Goal: Information Seeking & Learning: Learn about a topic

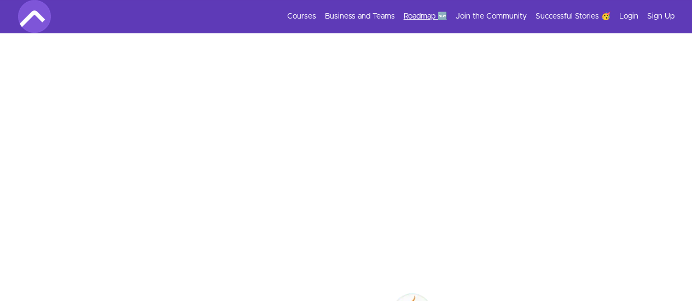
click at [424, 14] on link "Roadmap 🆕" at bounding box center [425, 16] width 43 height 11
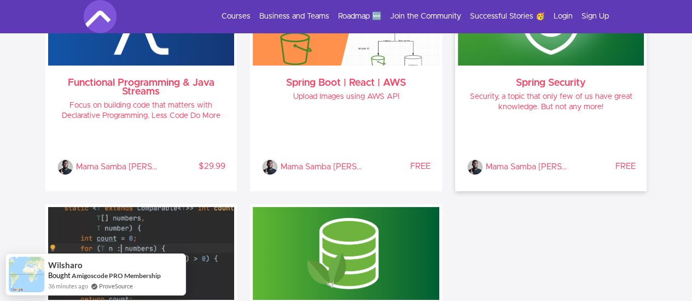
scroll to position [1149, 0]
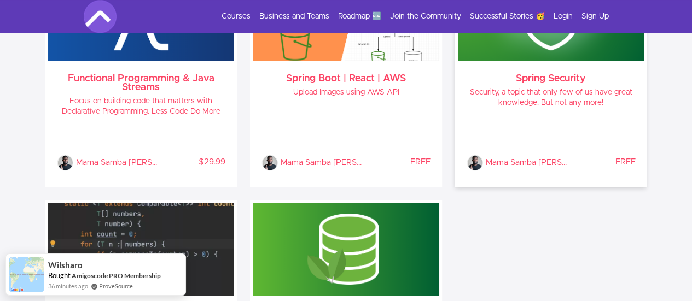
click at [580, 74] on h3 "Spring Security" at bounding box center [551, 78] width 169 height 9
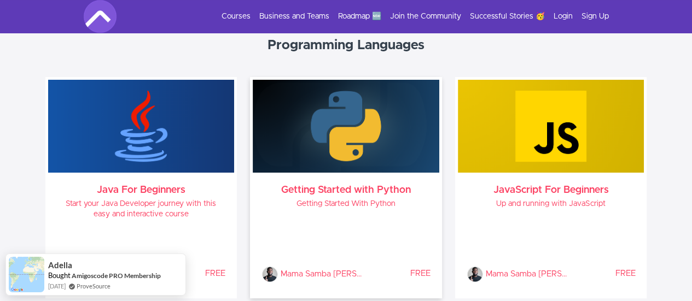
scroll to position [547, 0]
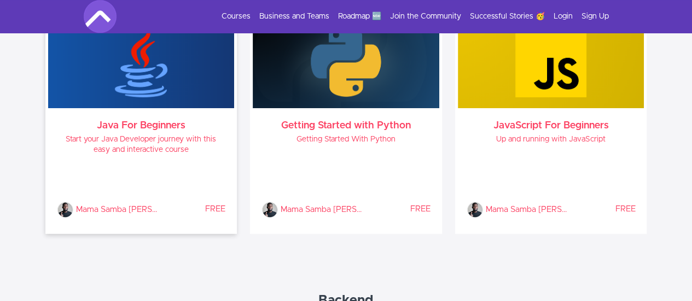
click at [181, 175] on div "Mama Samba Braima Nelson % COMPLETE FREE" at bounding box center [141, 191] width 169 height 54
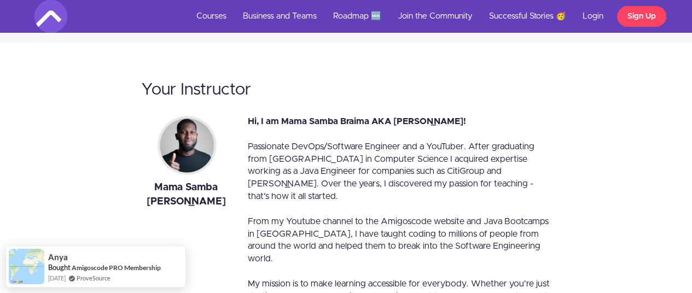
scroll to position [3556, 0]
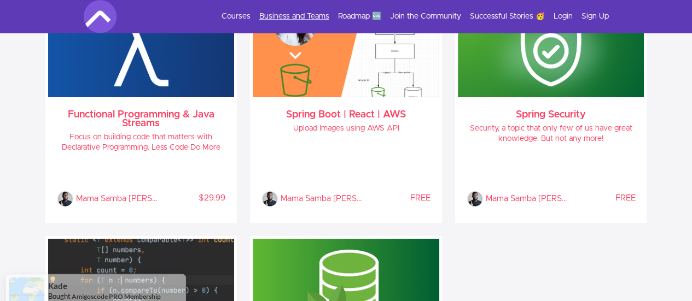
scroll to position [1094, 0]
